Goal: Information Seeking & Learning: Check status

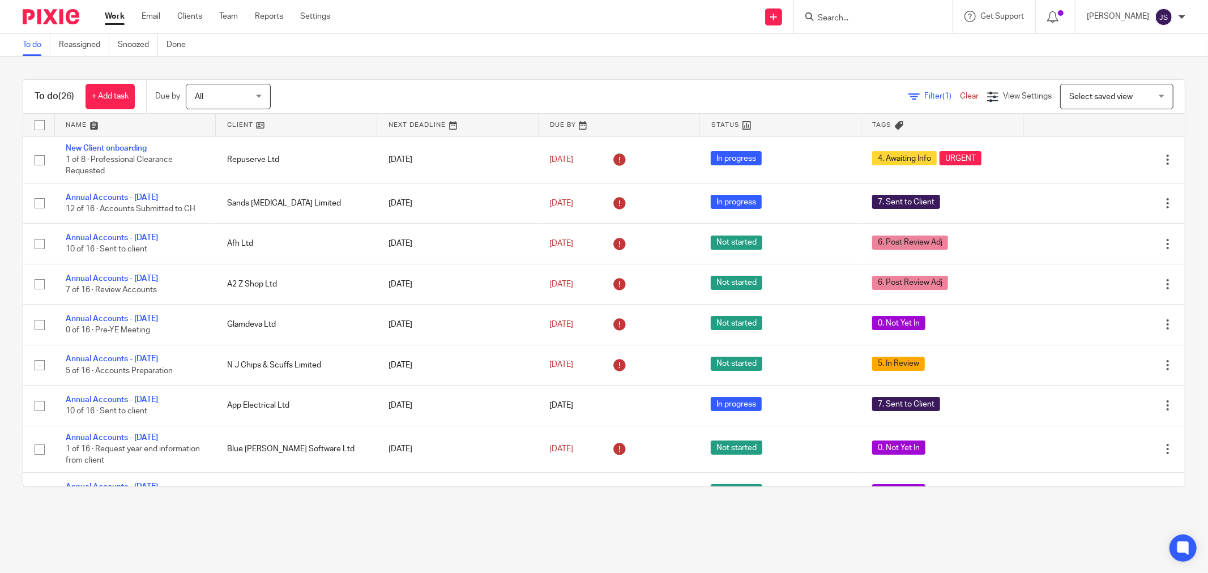
scroll to position [440, 0]
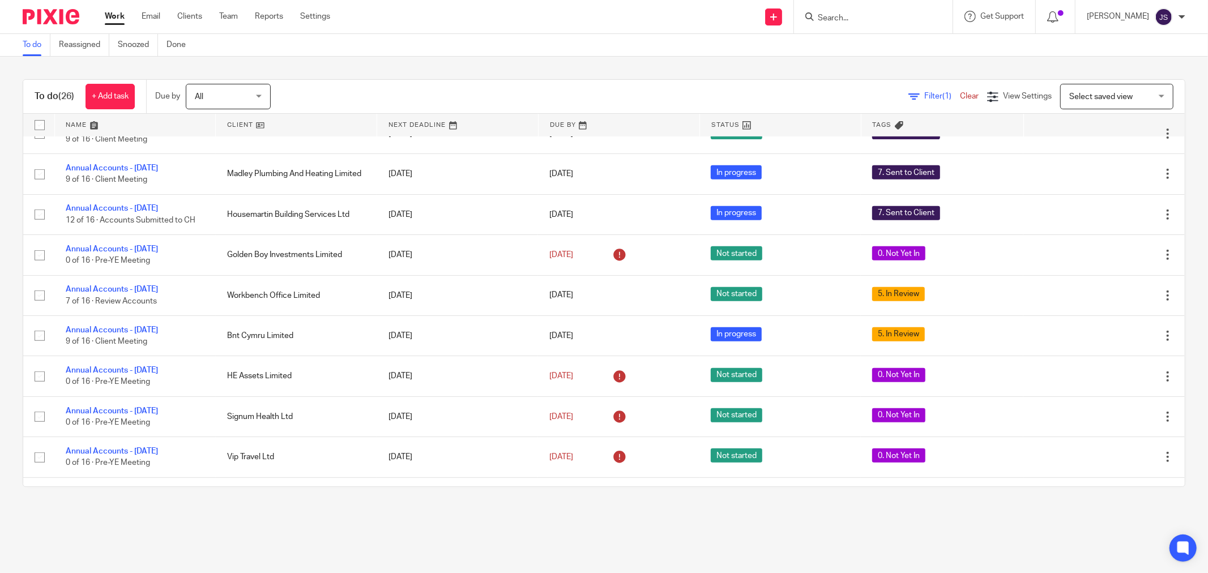
click at [523, 513] on main "To do Reassigned Snoozed Done To do (26) + Add task Due by All All Today Tomorr…" at bounding box center [604, 286] width 1208 height 573
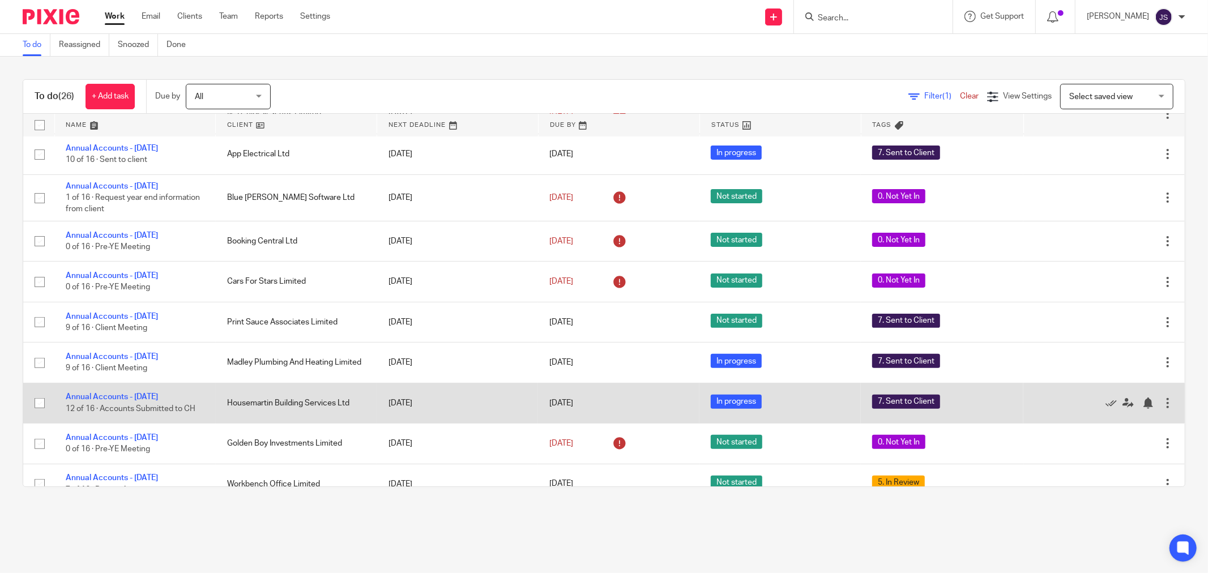
scroll to position [0, 0]
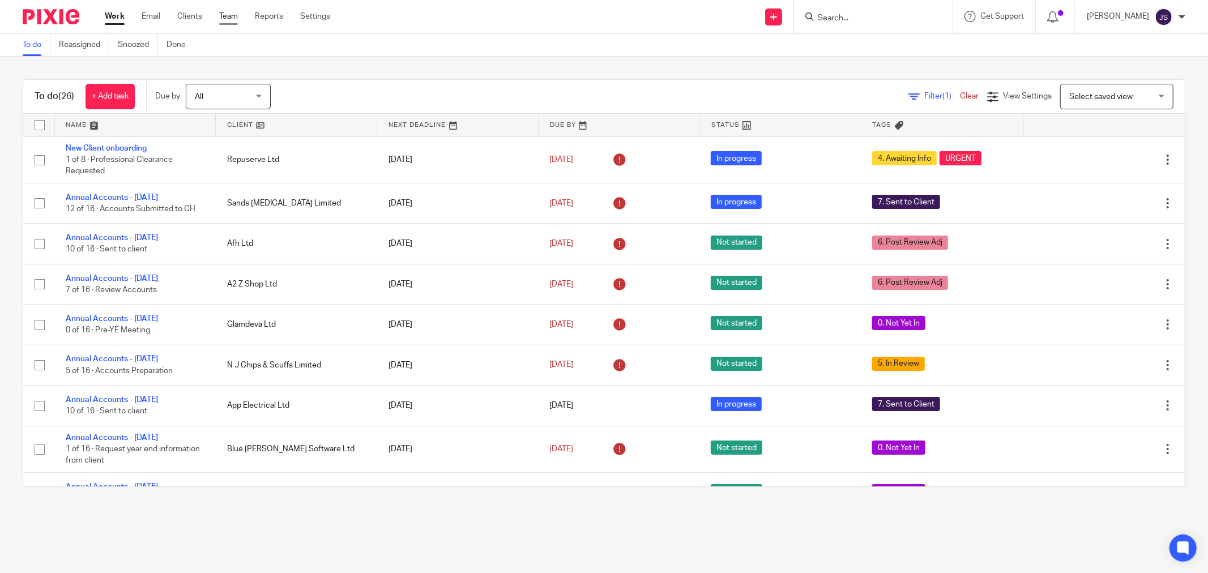
click at [236, 20] on link "Team" at bounding box center [228, 16] width 19 height 11
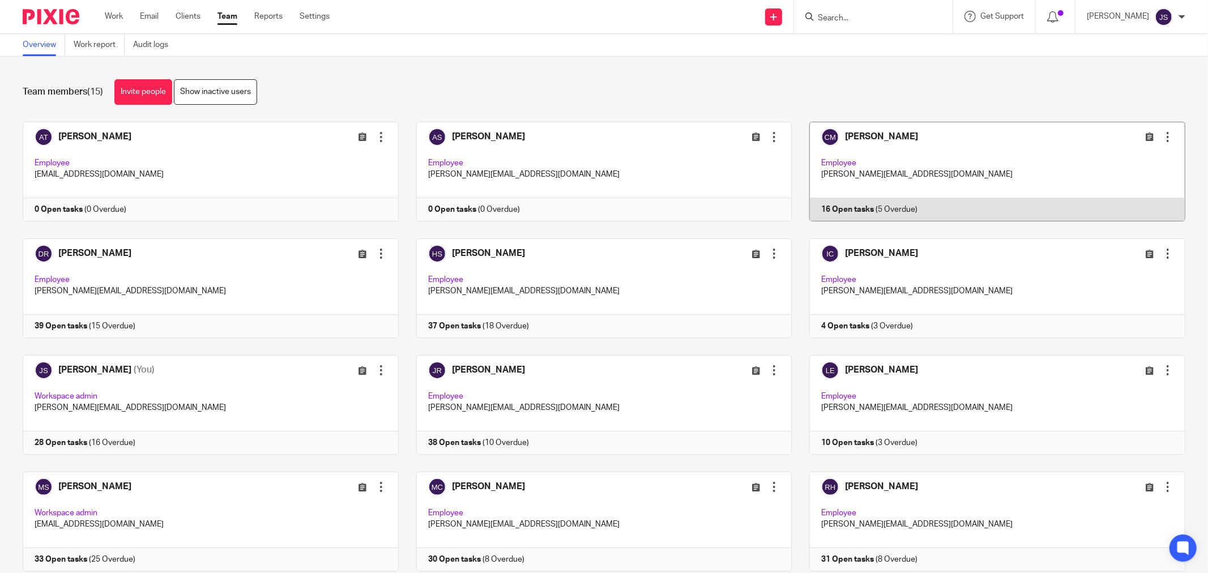
click at [888, 138] on link at bounding box center [989, 172] width 394 height 100
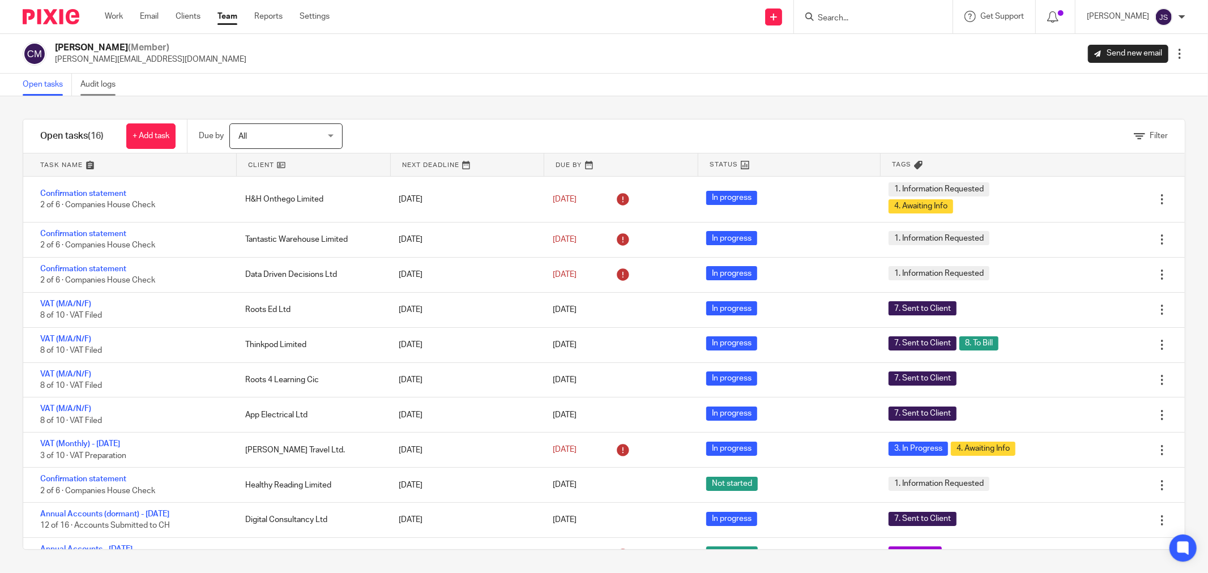
click at [105, 82] on link "Audit logs" at bounding box center [102, 85] width 44 height 22
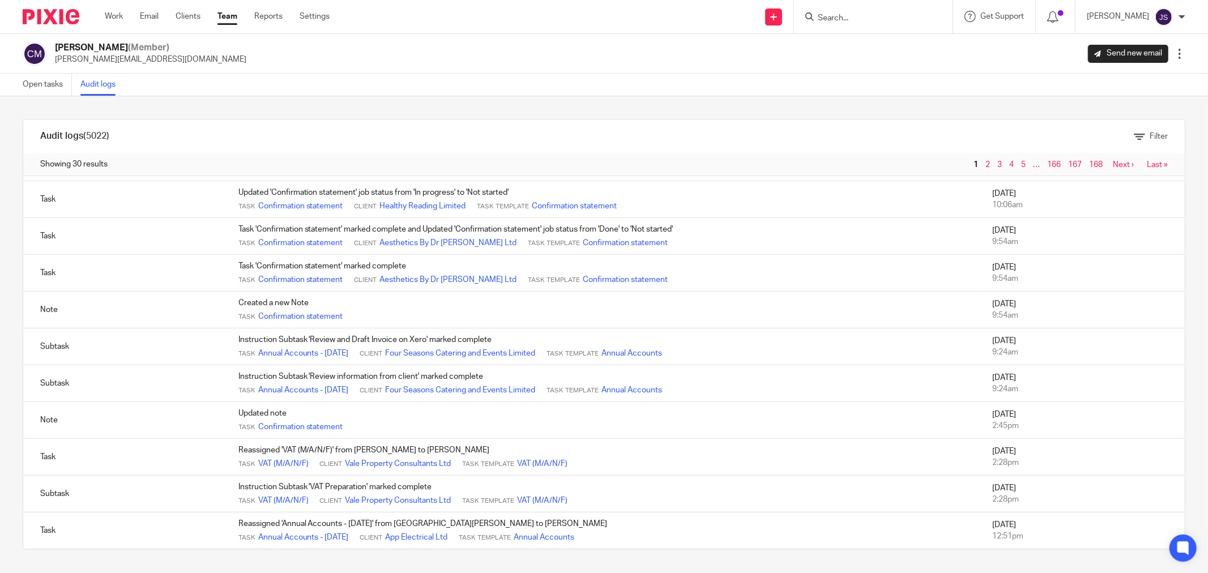
scroll to position [757, 0]
click at [1113, 163] on link "Next ›" at bounding box center [1123, 165] width 21 height 8
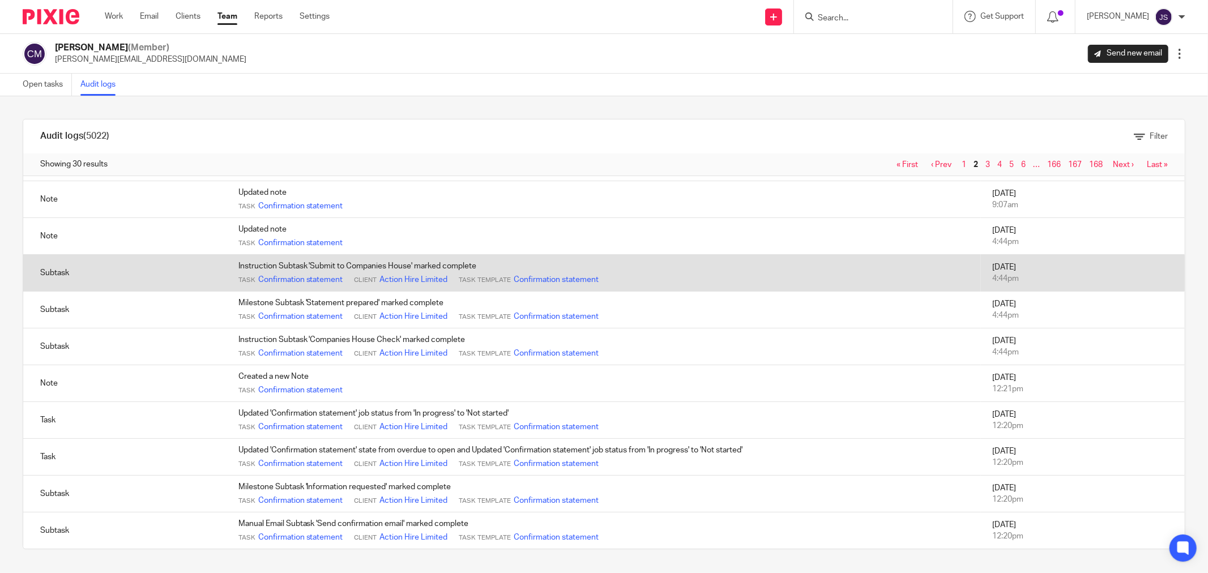
scroll to position [757, 0]
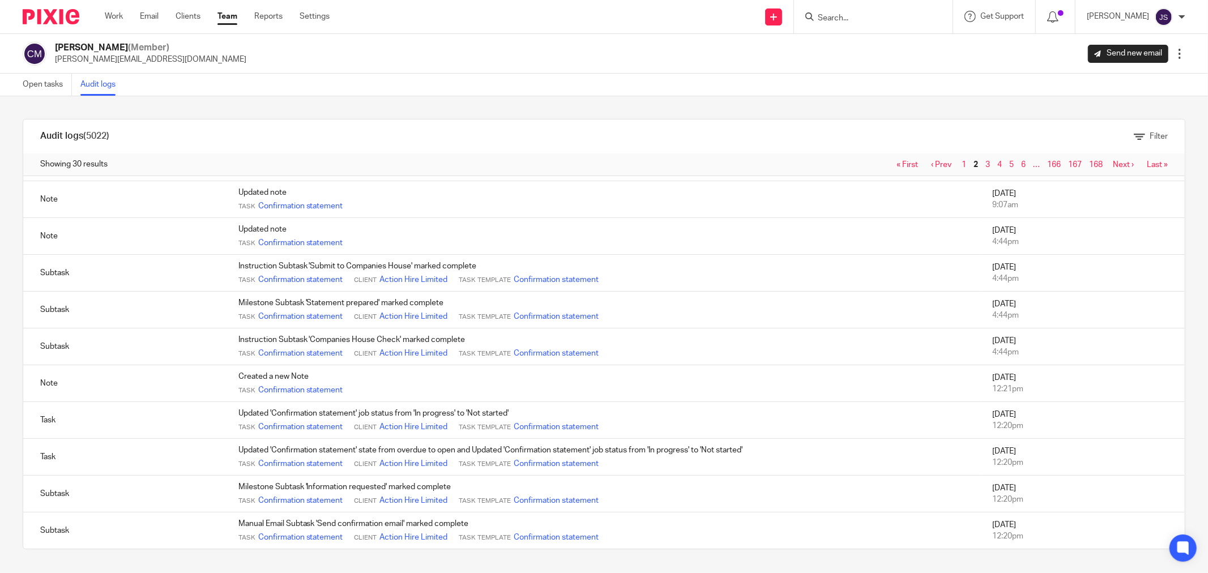
click at [1113, 161] on link "Next ›" at bounding box center [1123, 165] width 21 height 8
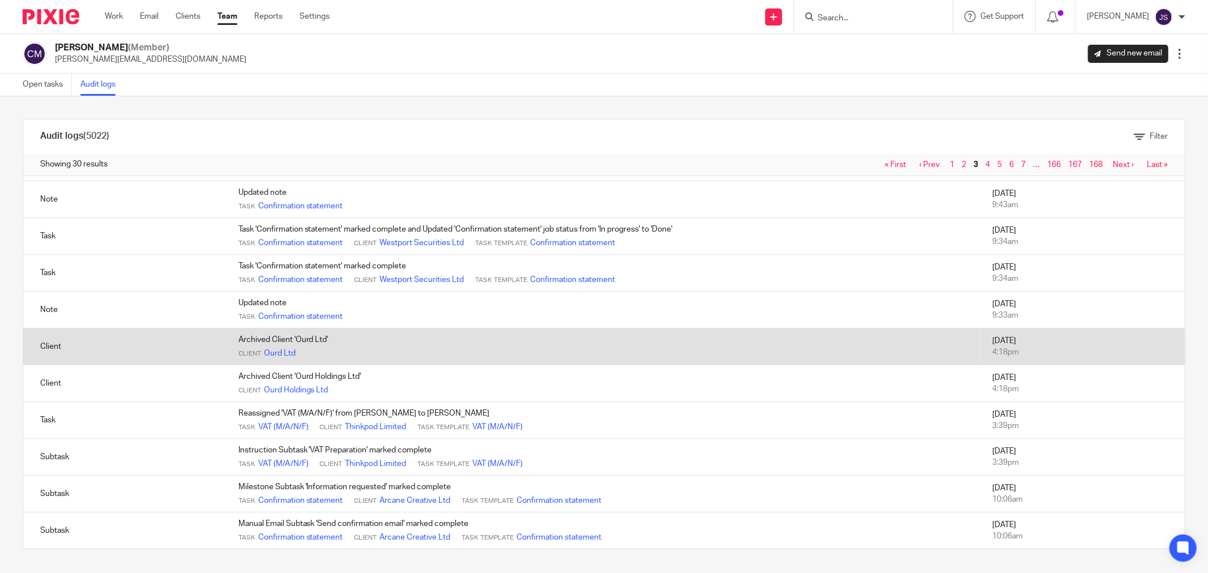
scroll to position [757, 0]
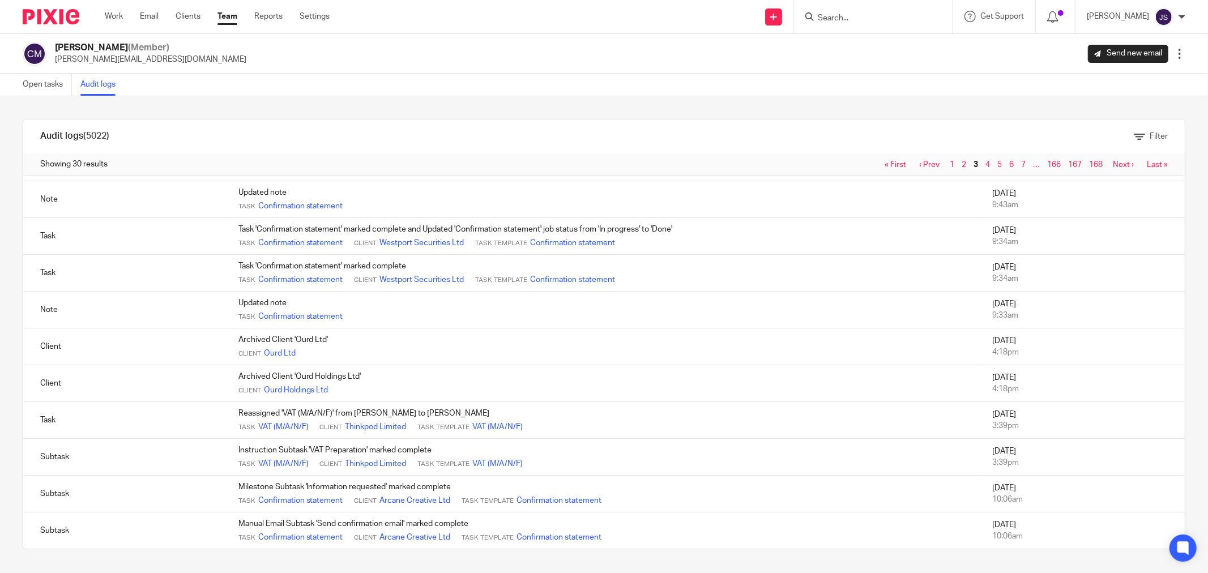
click at [1113, 161] on link "Next ›" at bounding box center [1123, 165] width 21 height 8
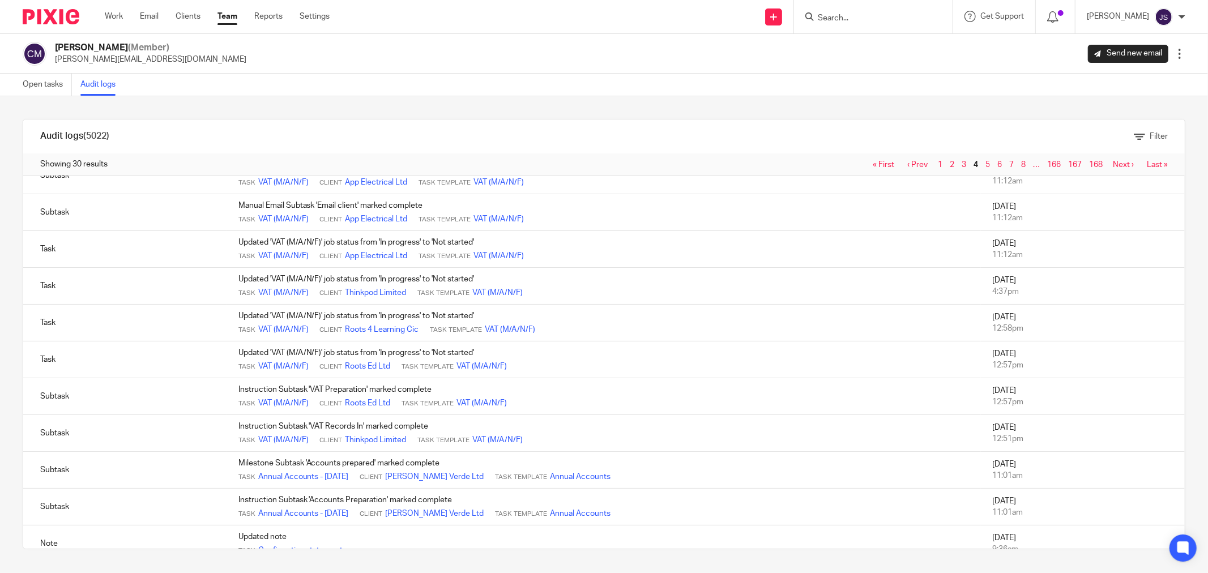
scroll to position [757, 0]
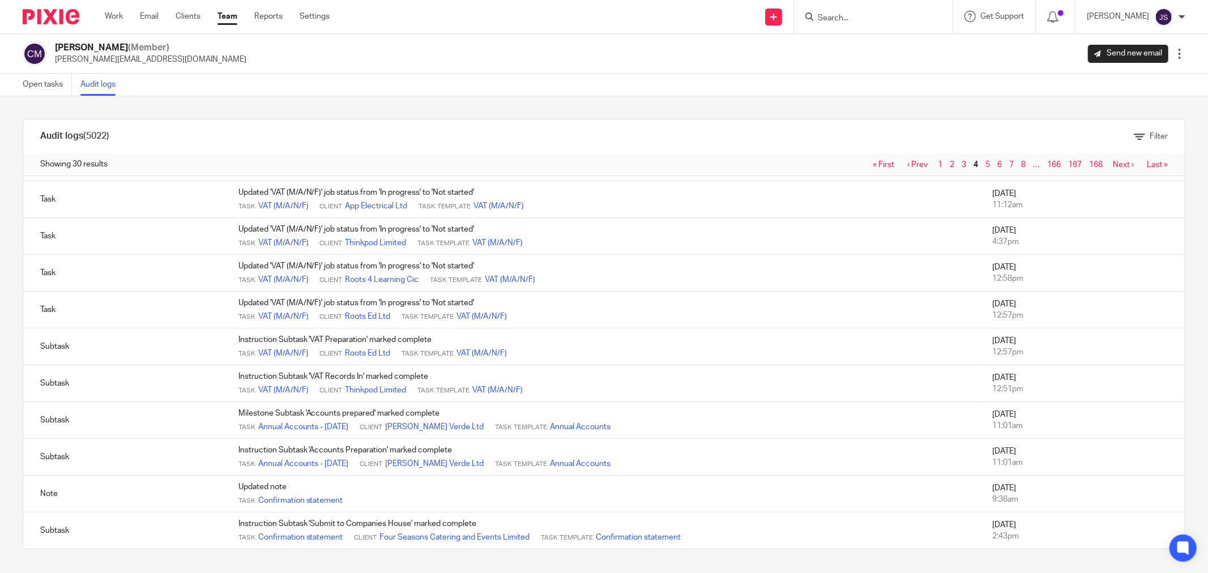
click at [58, 10] on img at bounding box center [51, 16] width 57 height 15
